Goal: Information Seeking & Learning: Learn about a topic

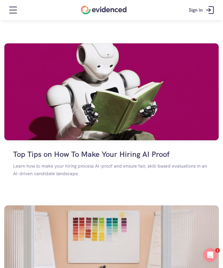
scroll to position [1154, 0]
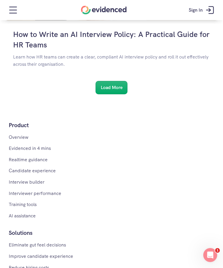
scroll to position [1598, 0]
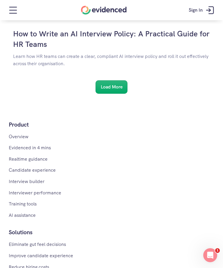
click at [117, 82] on div "Load More" at bounding box center [112, 86] width 32 height 13
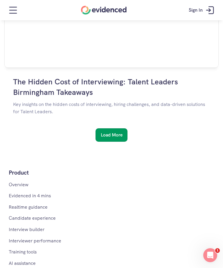
scroll to position [2847, 0]
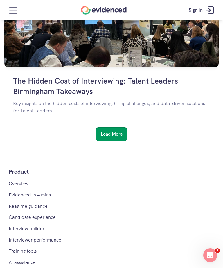
click at [117, 127] on div "Load More" at bounding box center [112, 133] width 32 height 13
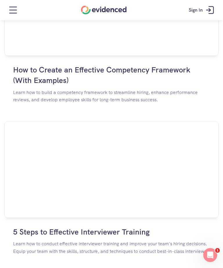
scroll to position [3020, 0]
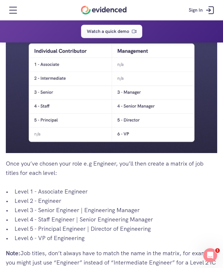
scroll to position [854, 0]
